Goal: Task Accomplishment & Management: Manage account settings

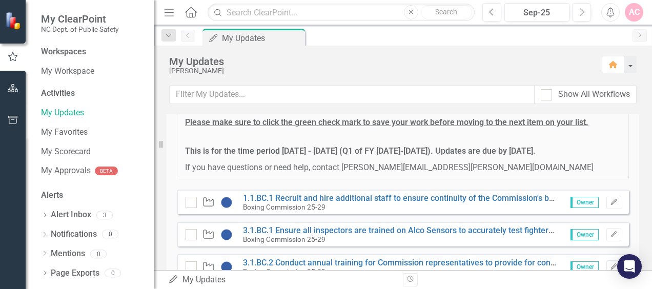
scroll to position [224, 0]
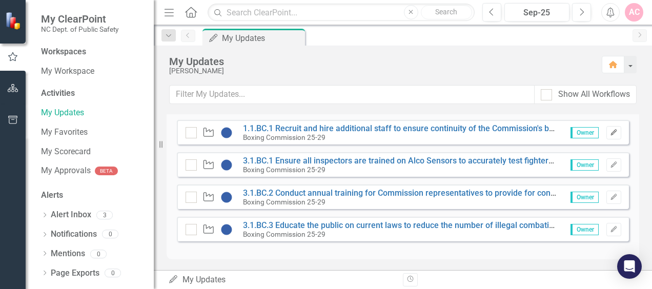
click at [610, 131] on icon "Edit" at bounding box center [614, 133] width 8 height 6
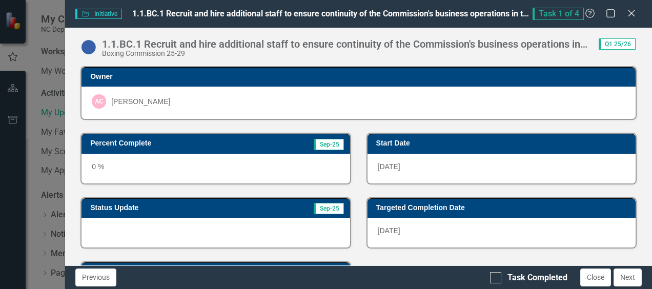
click at [99, 168] on div "0 %" at bounding box center [216, 169] width 268 height 30
click at [128, 167] on div "0 %" at bounding box center [216, 169] width 268 height 30
click at [324, 157] on div "0 %" at bounding box center [216, 169] width 268 height 30
click at [163, 166] on div "0 %" at bounding box center [216, 169] width 268 height 30
click at [560, 15] on span "Task 1 of 4" at bounding box center [558, 14] width 51 height 12
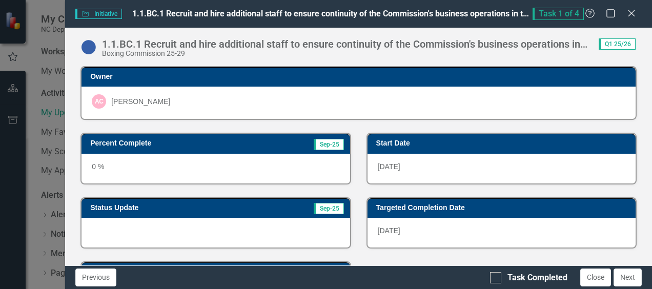
click at [105, 15] on span "Initiative Initiative" at bounding box center [98, 14] width 46 height 10
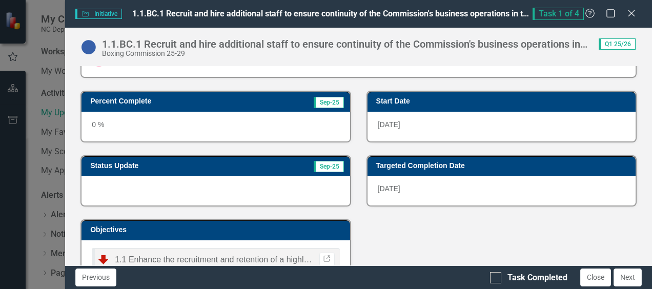
scroll to position [0, 0]
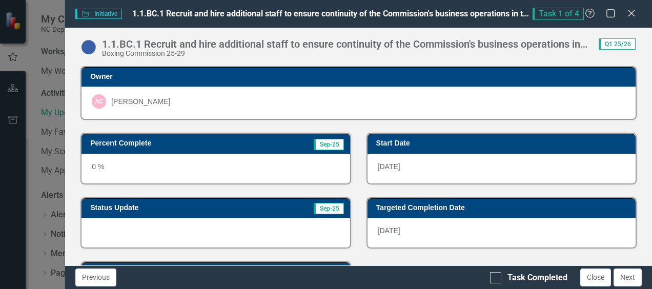
click at [316, 143] on span "Sep-25" at bounding box center [329, 144] width 30 height 11
click at [495, 277] on input "Task Completed" at bounding box center [493, 275] width 7 height 7
checkbox input "true"
click at [202, 164] on div "0 %" at bounding box center [216, 169] width 268 height 30
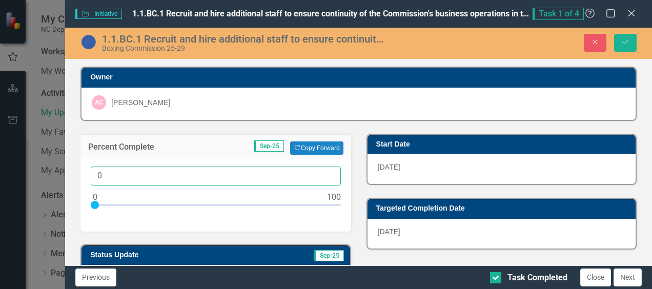
click at [105, 177] on input "0" at bounding box center [216, 176] width 250 height 19
type input "025"
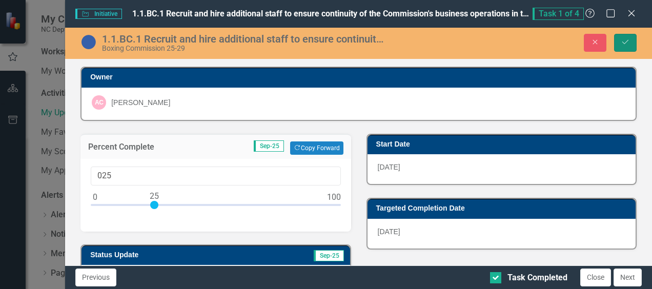
click at [626, 43] on icon "Save" at bounding box center [625, 41] width 9 height 7
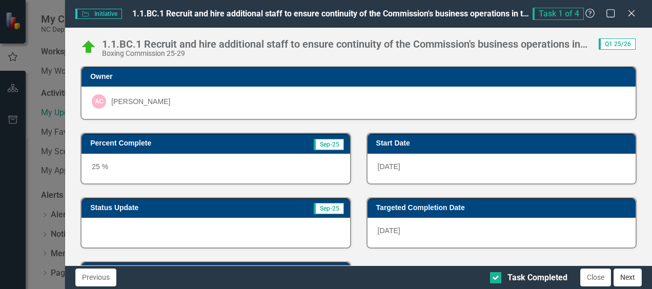
click at [629, 277] on button "Next" at bounding box center [628, 278] width 28 height 18
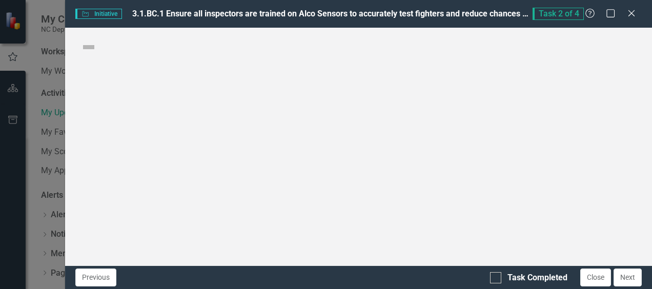
checkbox input "true"
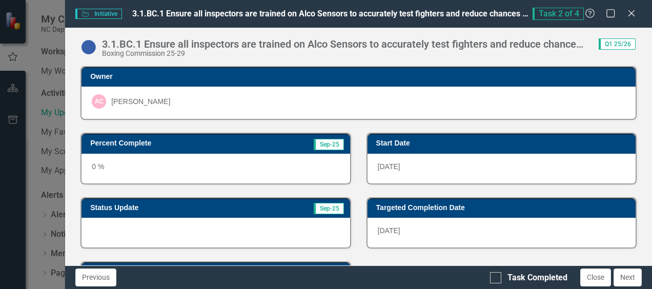
scroll to position [51, 0]
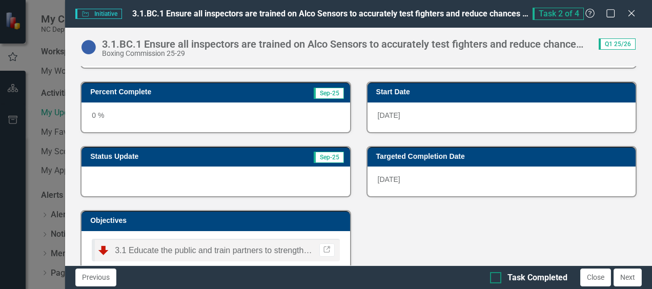
click at [499, 280] on div at bounding box center [495, 277] width 11 height 11
click at [497, 279] on input "Task Completed" at bounding box center [493, 275] width 7 height 7
checkbox input "true"
click at [113, 117] on div "0 %" at bounding box center [216, 118] width 268 height 30
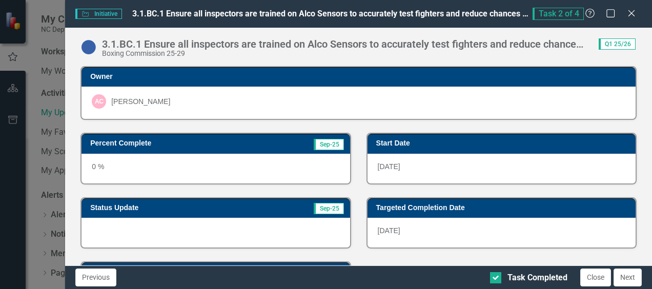
scroll to position [0, 0]
click at [133, 167] on div "0 %" at bounding box center [216, 169] width 268 height 30
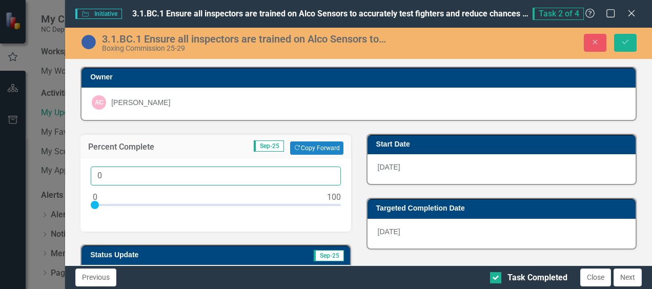
click at [113, 173] on input "0" at bounding box center [216, 176] width 250 height 19
type input "025"
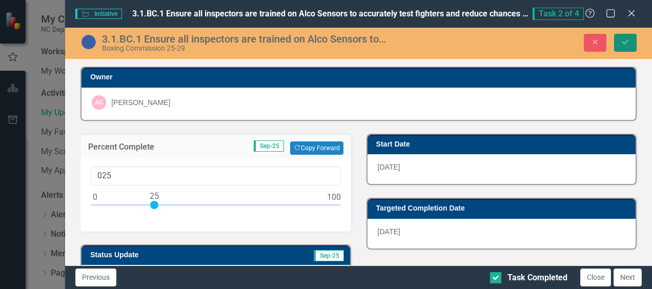
click at [621, 36] on button "Save" at bounding box center [625, 43] width 23 height 18
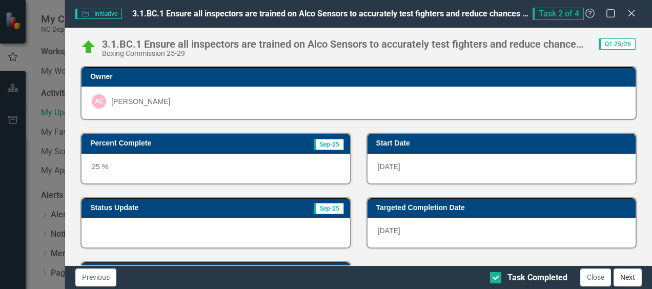
click at [626, 275] on button "Next" at bounding box center [628, 278] width 28 height 18
checkbox input "true"
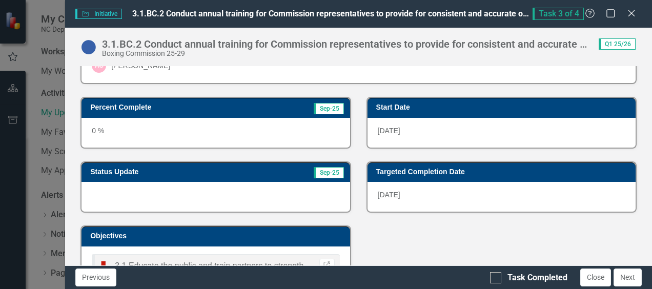
scroll to position [51, 0]
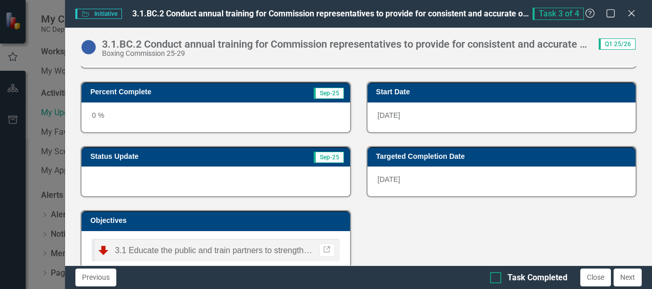
click at [500, 278] on div at bounding box center [495, 277] width 11 height 11
click at [497, 278] on input "Task Completed" at bounding box center [493, 275] width 7 height 7
checkbox input "true"
click at [629, 279] on button "Next" at bounding box center [628, 278] width 28 height 18
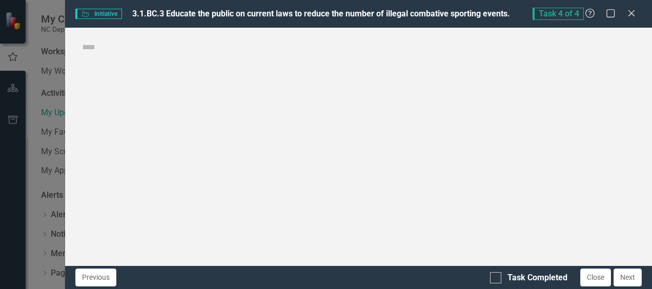
checkbox input "true"
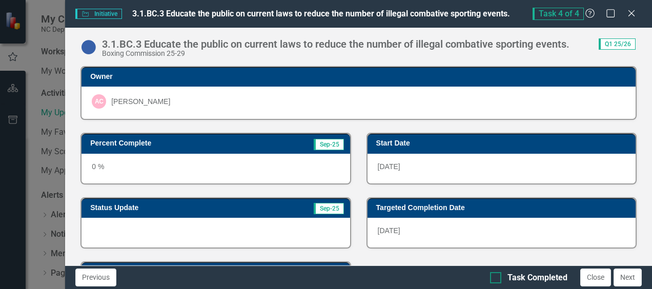
click at [498, 278] on div at bounding box center [495, 277] width 11 height 11
click at [497, 278] on input "Task Completed" at bounding box center [493, 275] width 7 height 7
checkbox input "true"
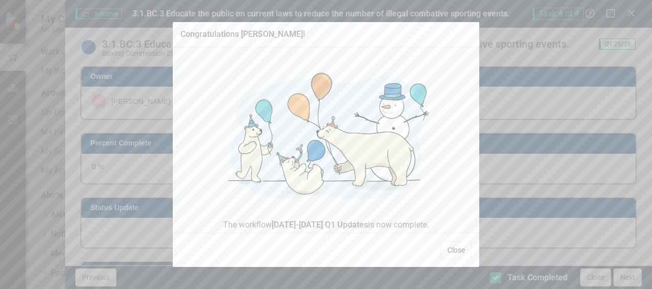
click at [452, 247] on button "Close" at bounding box center [456, 250] width 31 height 18
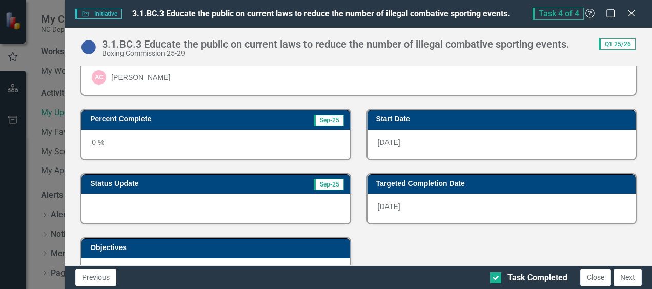
scroll to position [0, 0]
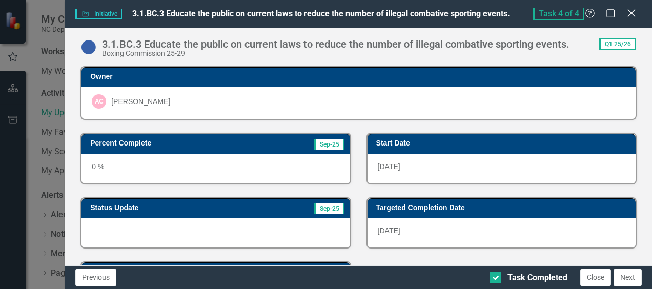
click at [634, 13] on icon "Close" at bounding box center [631, 13] width 13 height 10
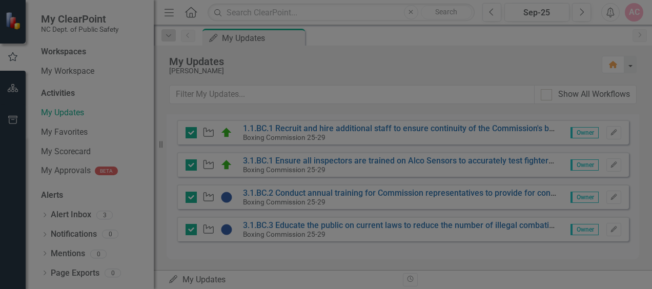
checkbox input "true"
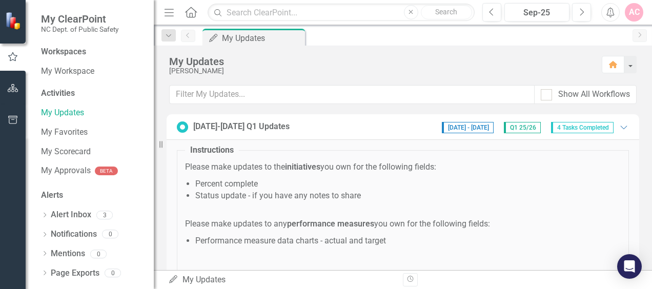
click at [637, 9] on div "AC" at bounding box center [634, 12] width 18 height 18
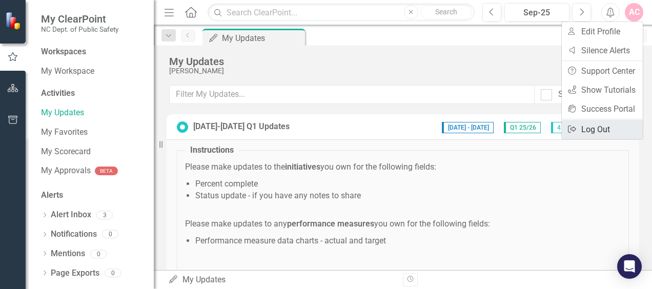
click at [583, 127] on link "Logout Log Out" at bounding box center [602, 129] width 81 height 19
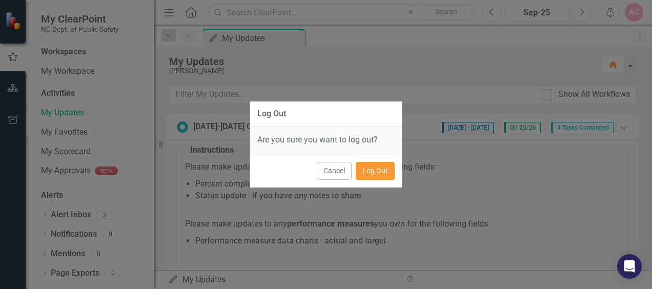
click at [378, 170] on button "Log Out" at bounding box center [375, 171] width 39 height 18
